Goal: Obtain resource: Obtain resource

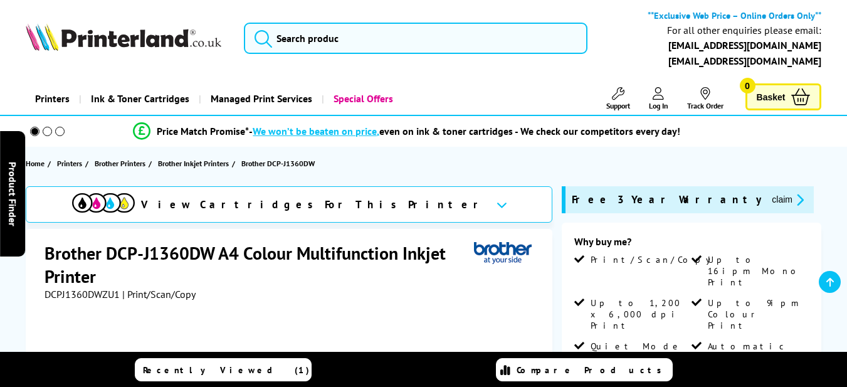
click at [768, 192] on button "claim" at bounding box center [787, 199] width 39 height 14
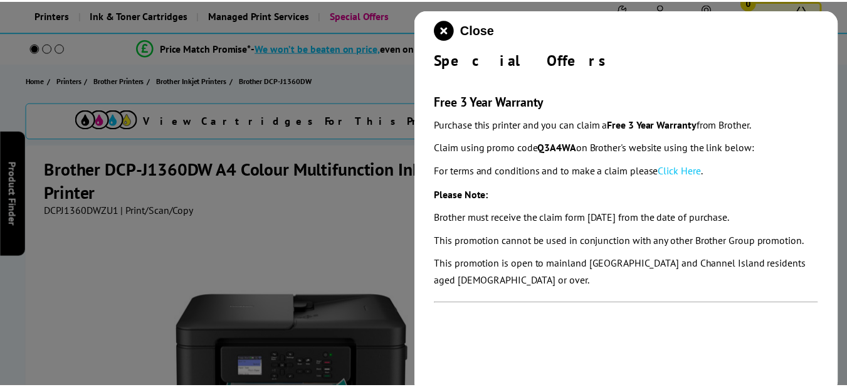
scroll to position [83, 0]
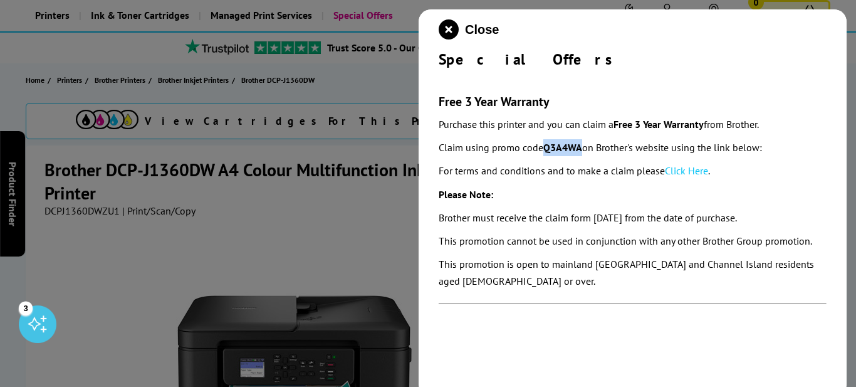
drag, startPoint x: 583, startPoint y: 148, endPoint x: 548, endPoint y: 150, distance: 35.8
click at [548, 150] on p "Claim using promo code Q3A4WA on Brother's website using the link below:" at bounding box center [633, 147] width 388 height 17
copy strong "Q3A4WA"
click at [346, 230] on div at bounding box center [428, 193] width 856 height 387
drag, startPoint x: 444, startPoint y: 31, endPoint x: 468, endPoint y: 29, distance: 23.2
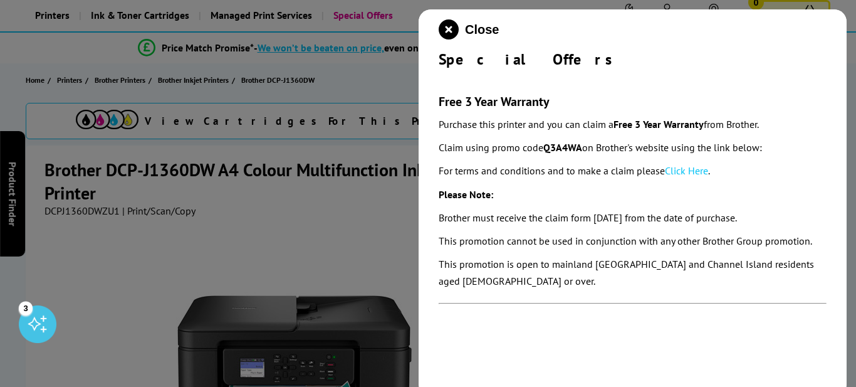
click at [445, 29] on icon "close modal" at bounding box center [449, 29] width 20 height 20
